Goal: Download file/media

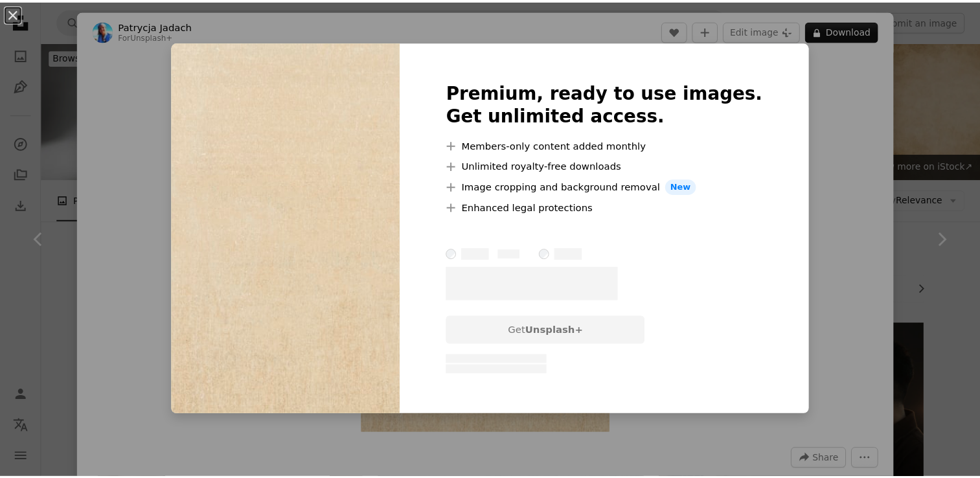
scroll to position [3253, 0]
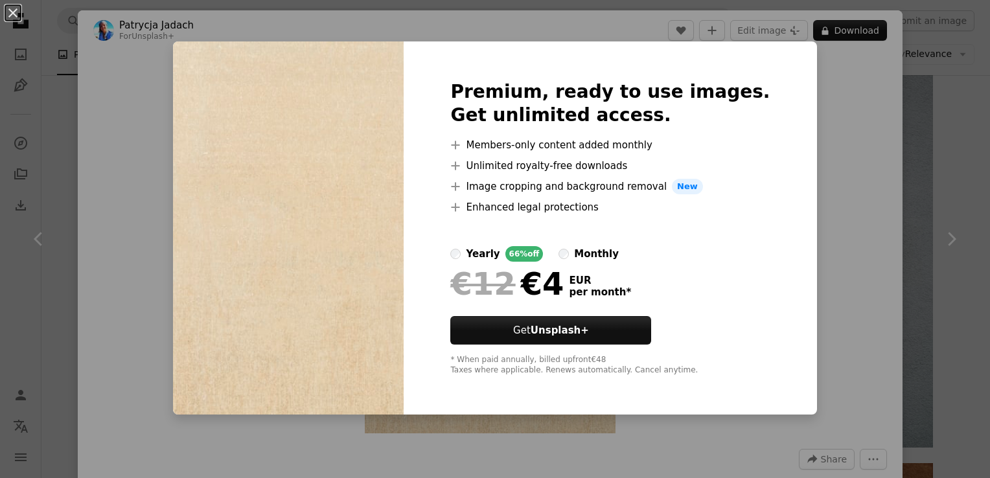
click at [819, 264] on div "An X shape Premium, ready to use images. Get unlimited access. A plus sign Memb…" at bounding box center [495, 239] width 990 height 478
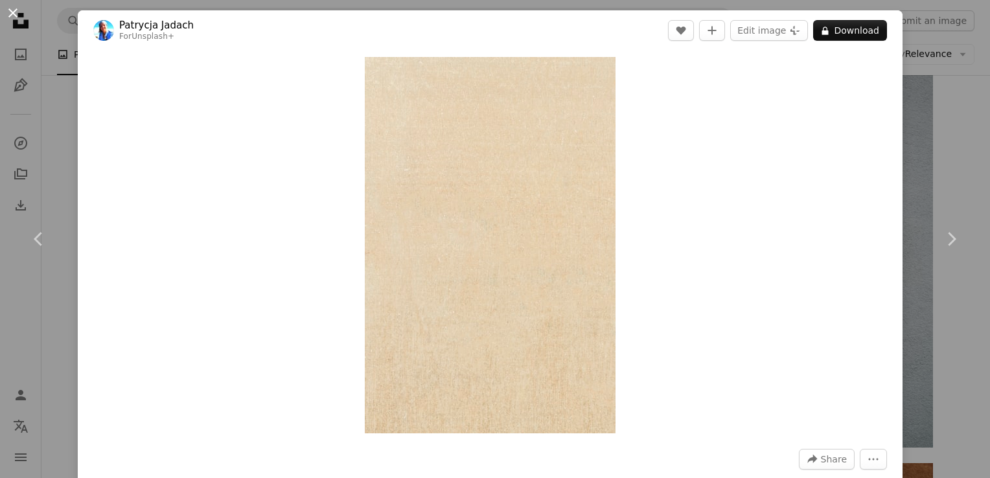
click at [14, 10] on button "An X shape" at bounding box center [13, 13] width 16 height 16
